Goal: Task Accomplishment & Management: Use online tool/utility

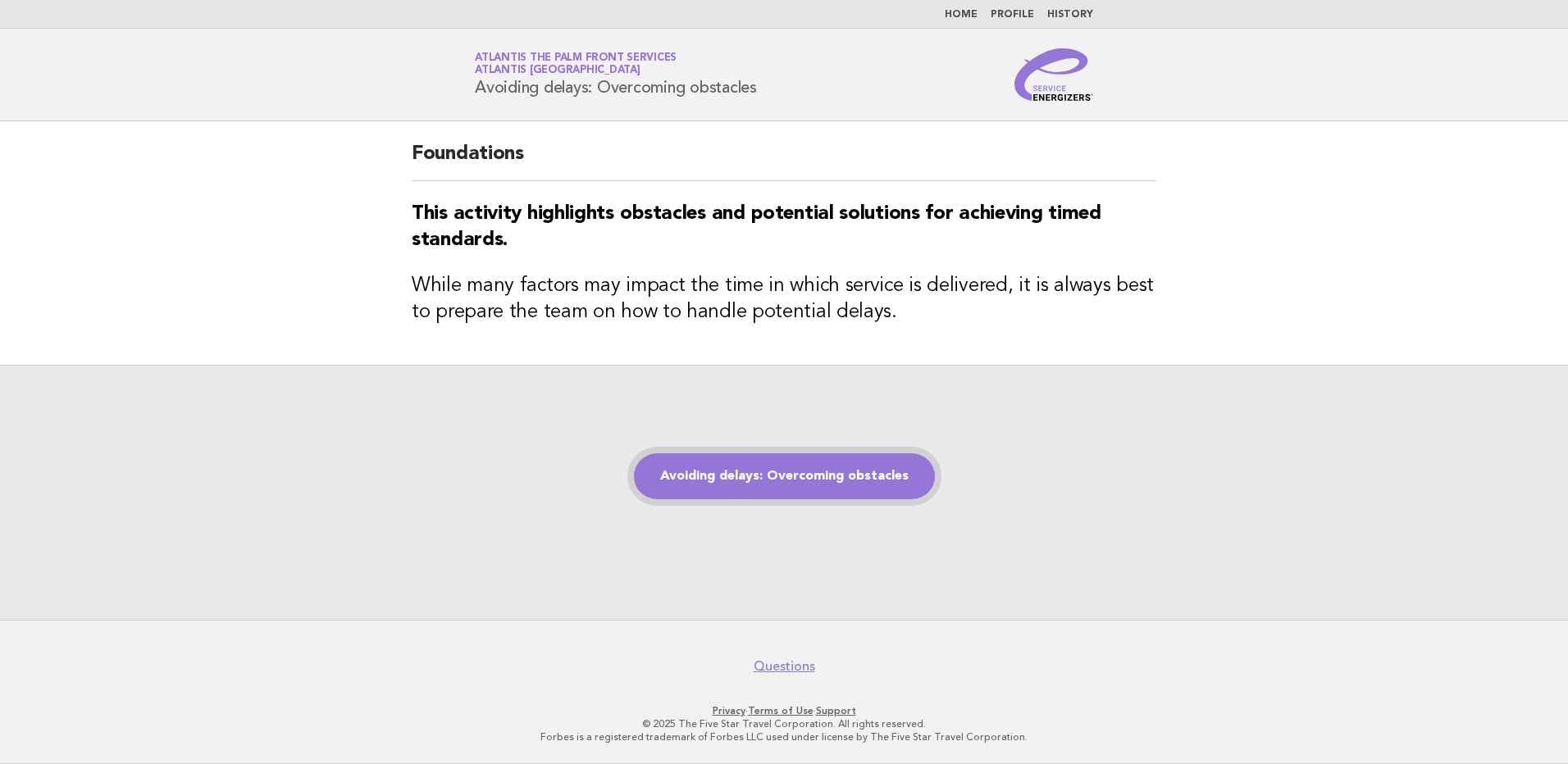
click at [813, 473] on link "Avoiding delays: Overcoming obstacles" at bounding box center [784, 477] width 301 height 45
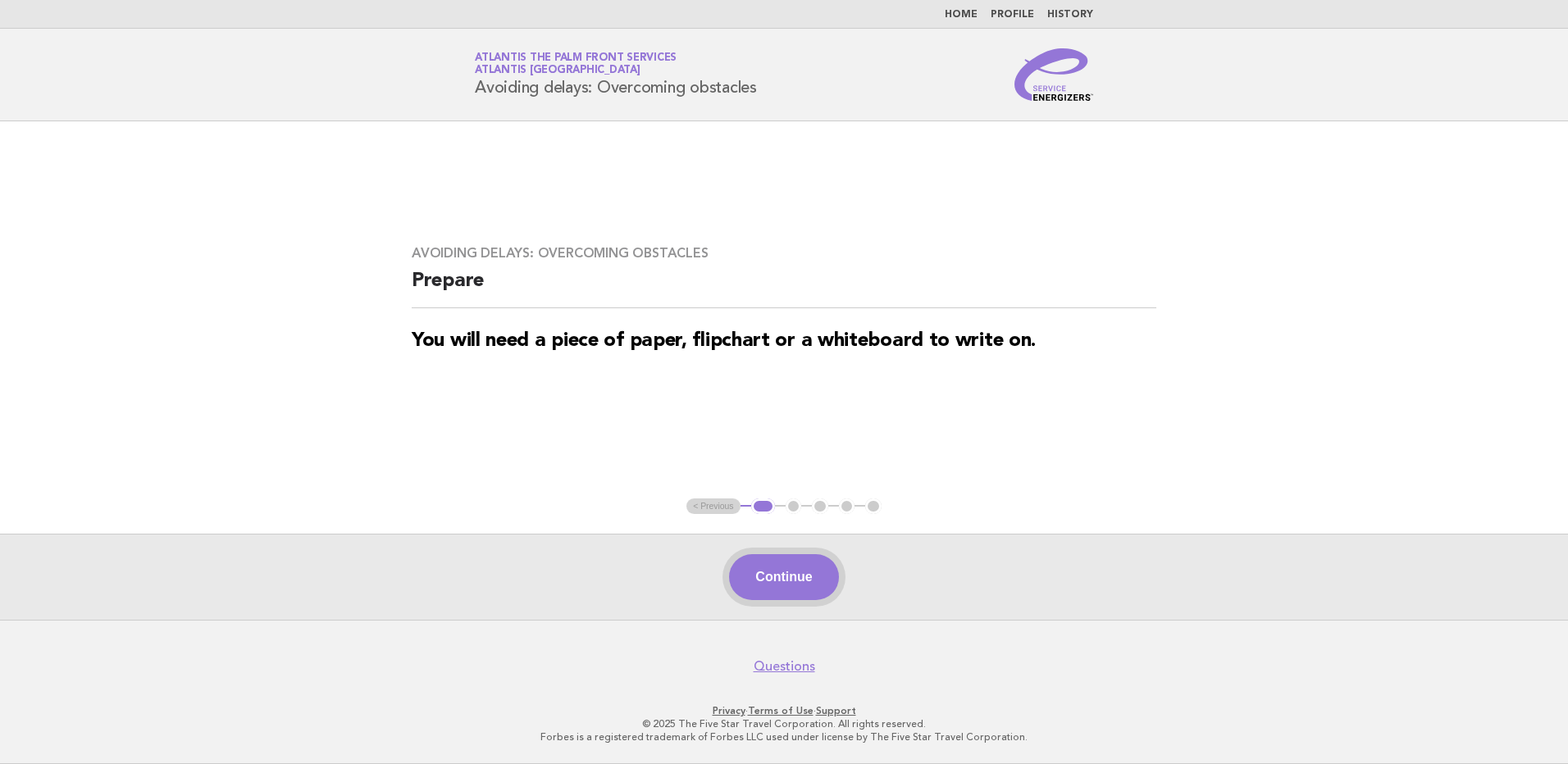
click at [801, 578] on button "Continue" at bounding box center [784, 578] width 109 height 45
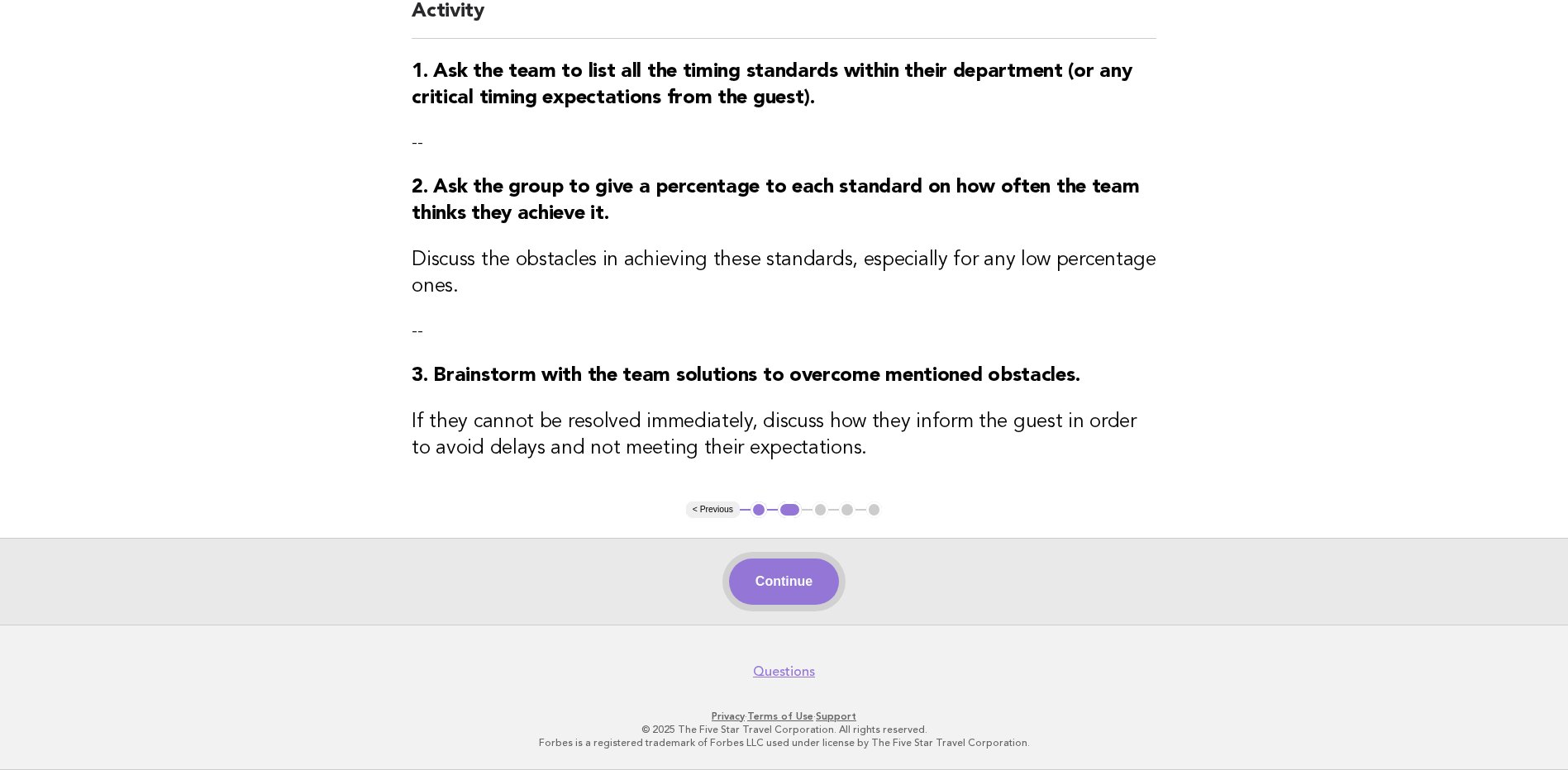
click at [794, 587] on button "Continue" at bounding box center [784, 582] width 110 height 46
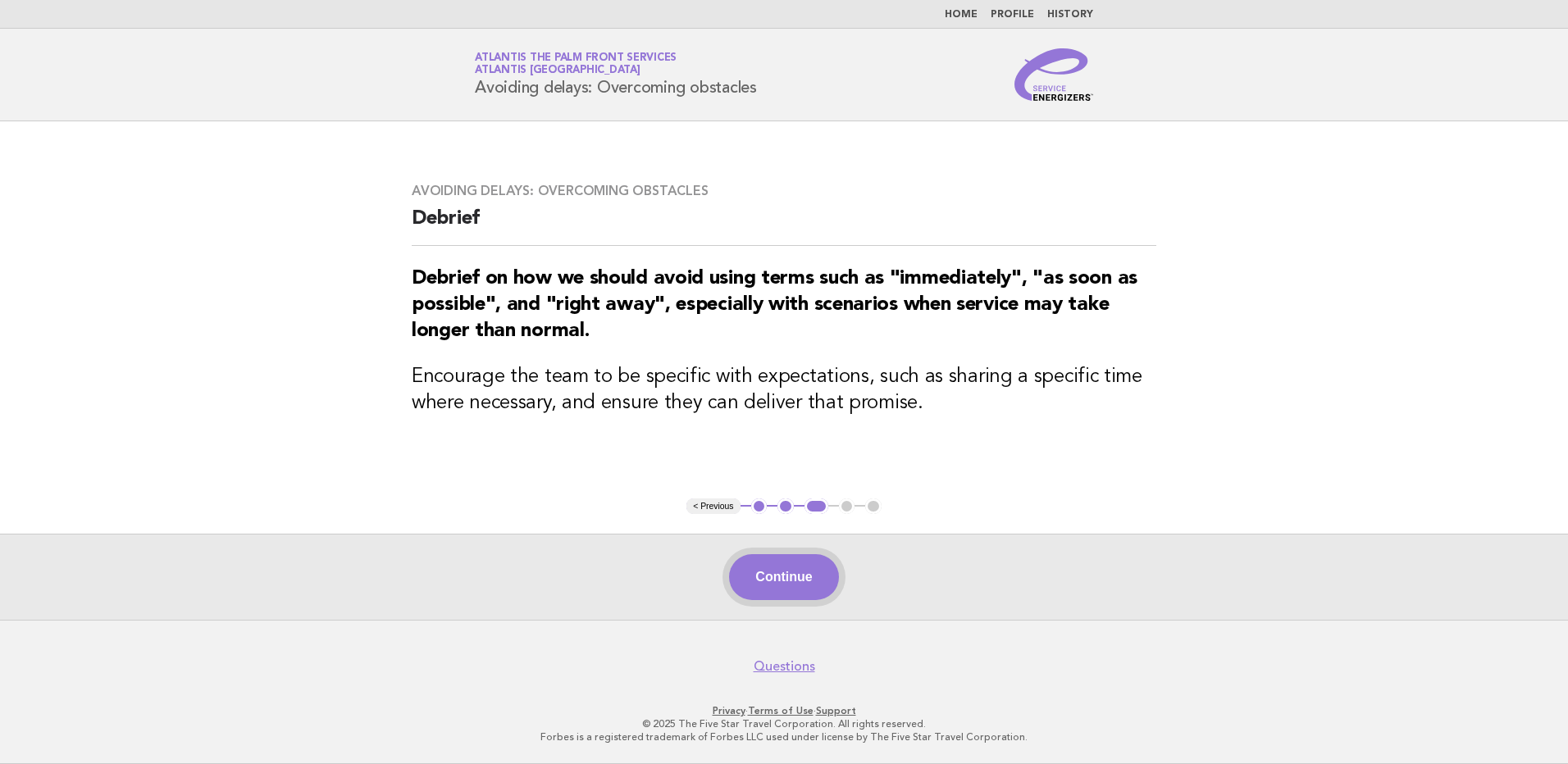
click at [761, 569] on button "Continue" at bounding box center [784, 578] width 109 height 45
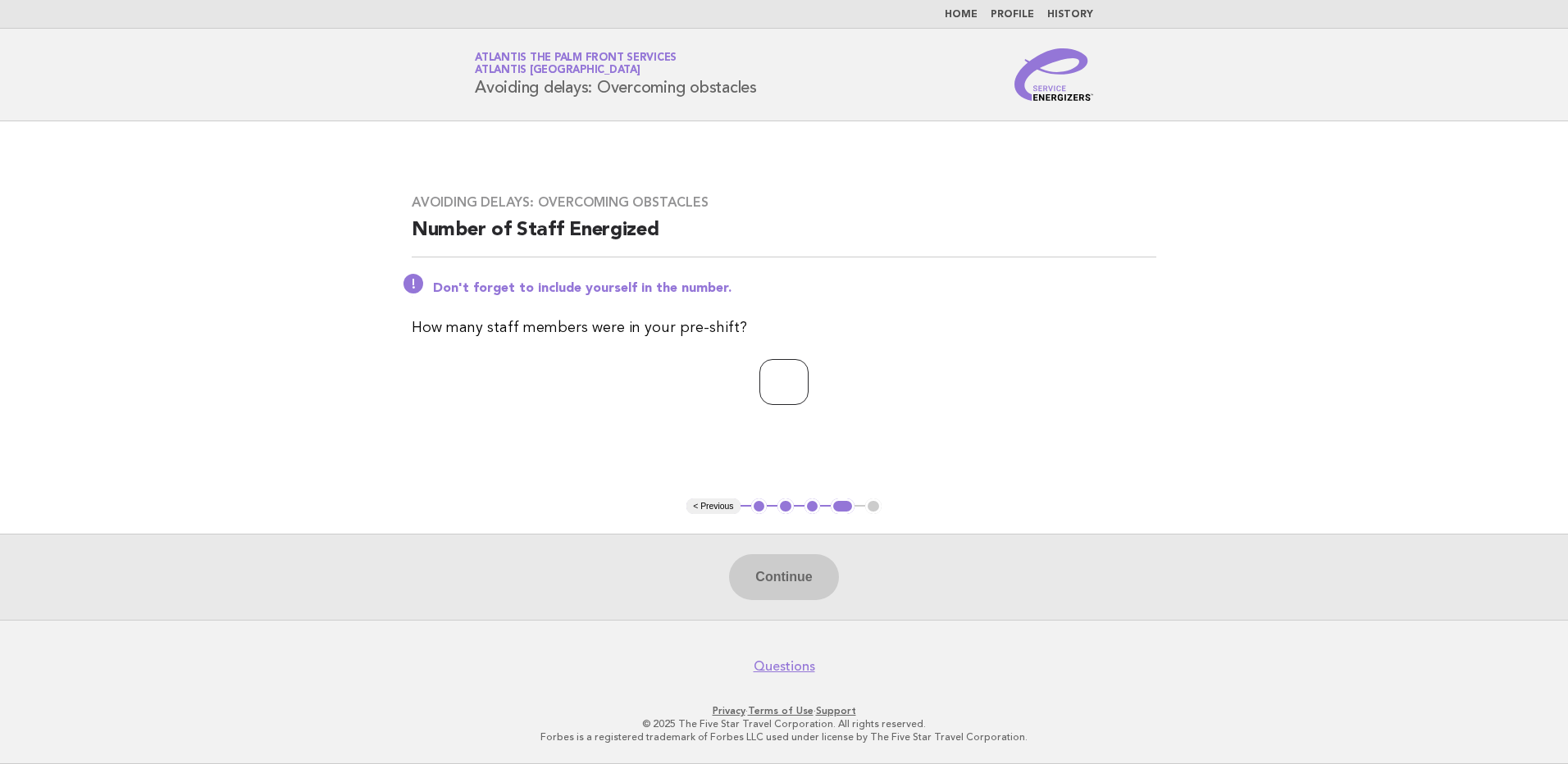
drag, startPoint x: 740, startPoint y: 377, endPoint x: 759, endPoint y: 377, distance: 19.0
click at [759, 377] on input "number" at bounding box center [784, 382] width 49 height 45
type input "*"
click at [770, 589] on button "Continue" at bounding box center [784, 578] width 109 height 45
